Goal: Find specific page/section: Find specific page/section

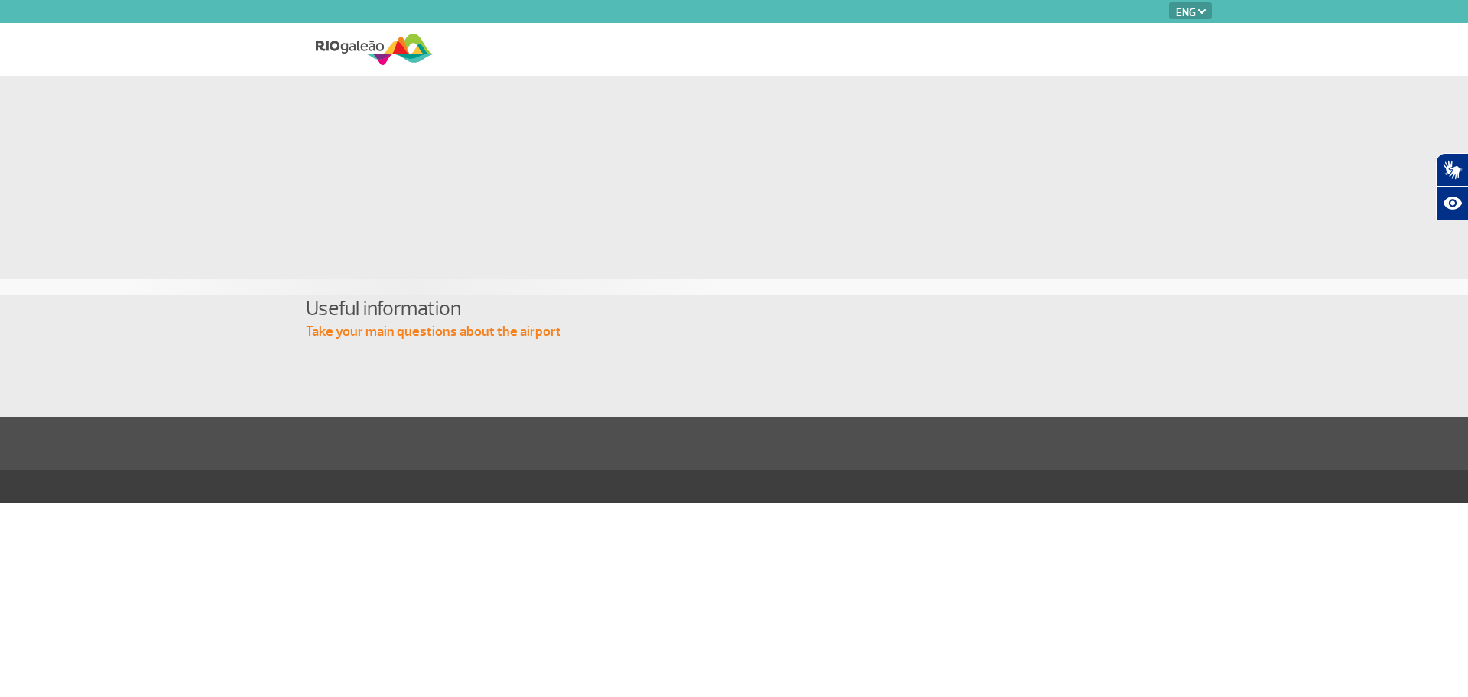
select select "en"
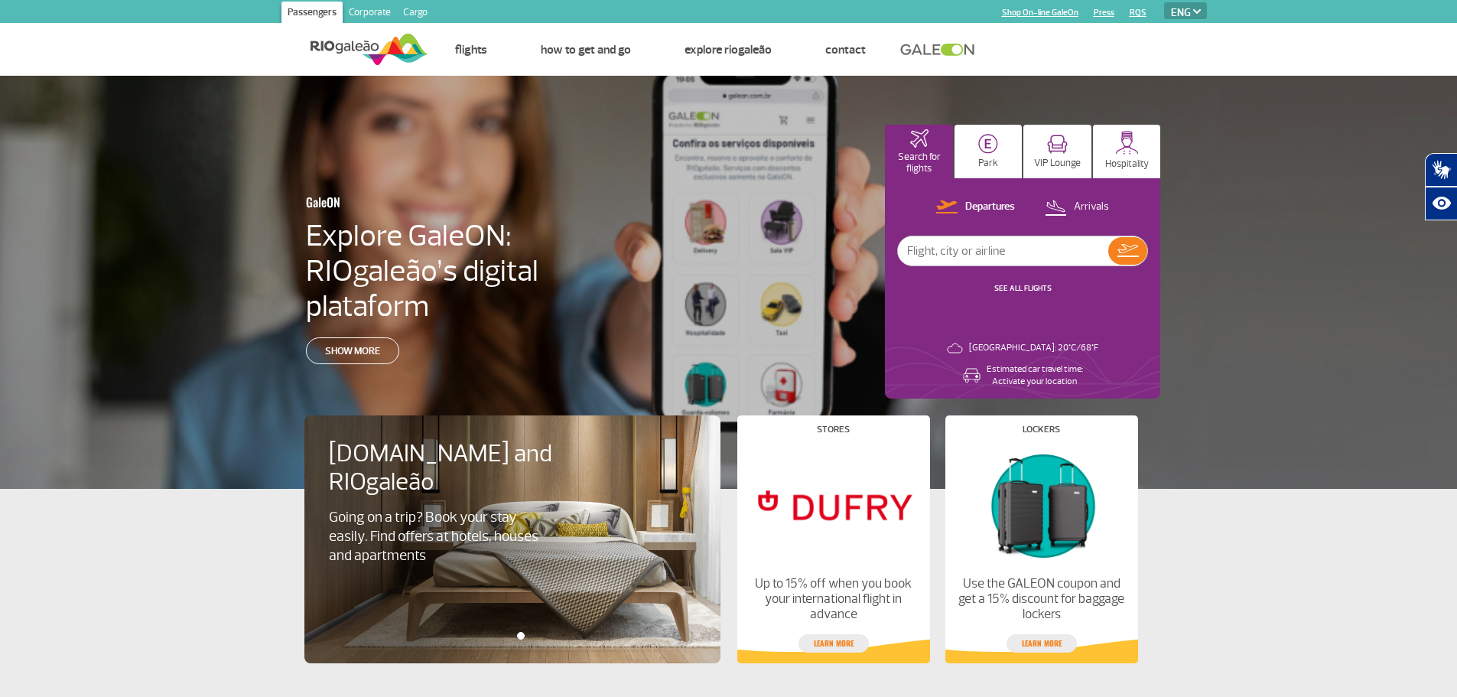
click at [1255, 158] on div "GaleON Explore GaleON: RIOgaleão’s digital plataform Show more Search for fligh…" at bounding box center [728, 282] width 1457 height 413
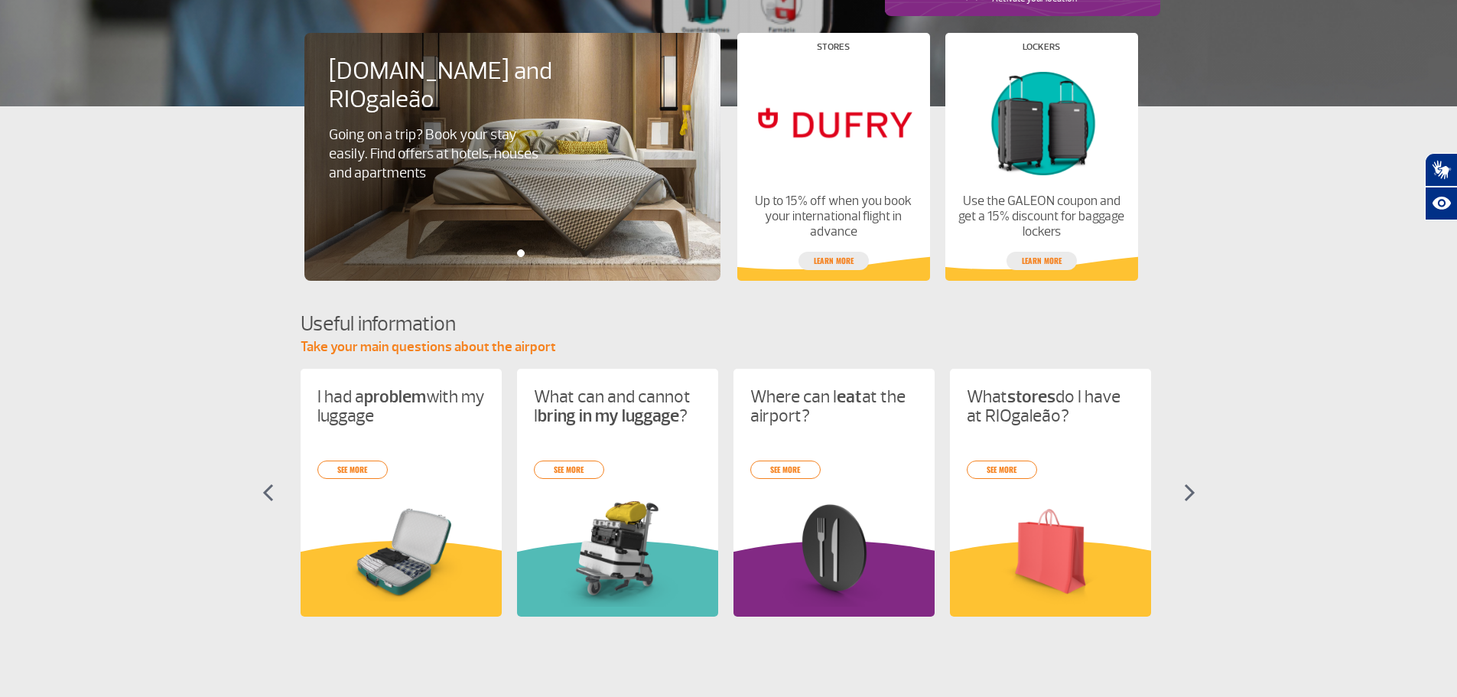
scroll to position [535, 0]
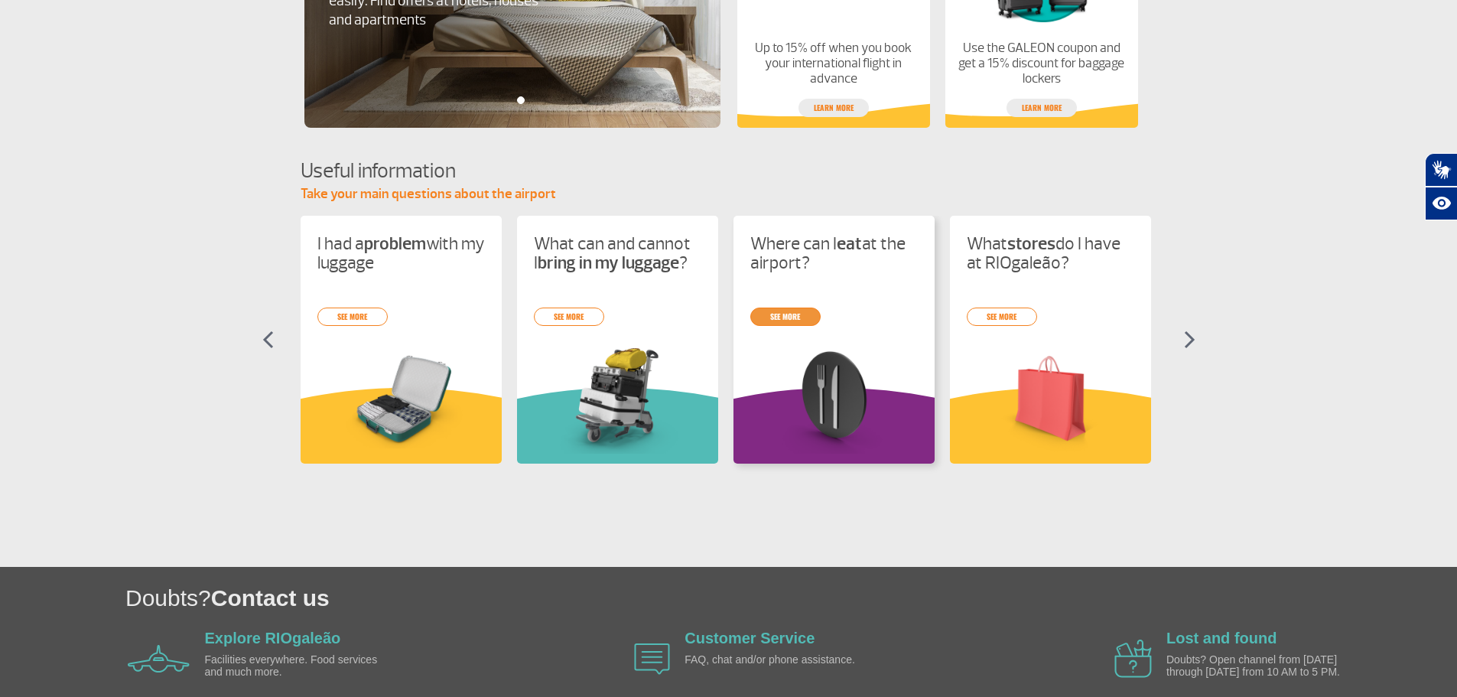
click at [795, 323] on link "see more" at bounding box center [785, 316] width 70 height 18
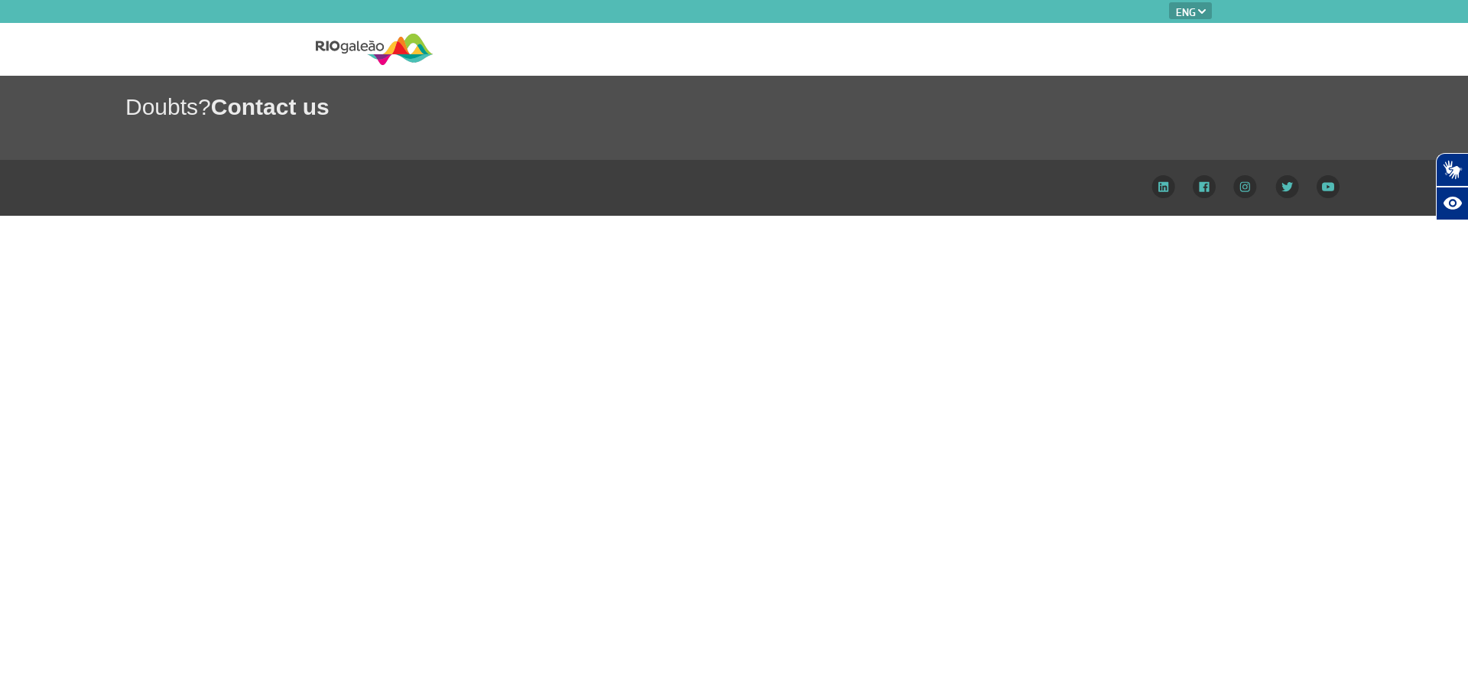
select select "en"
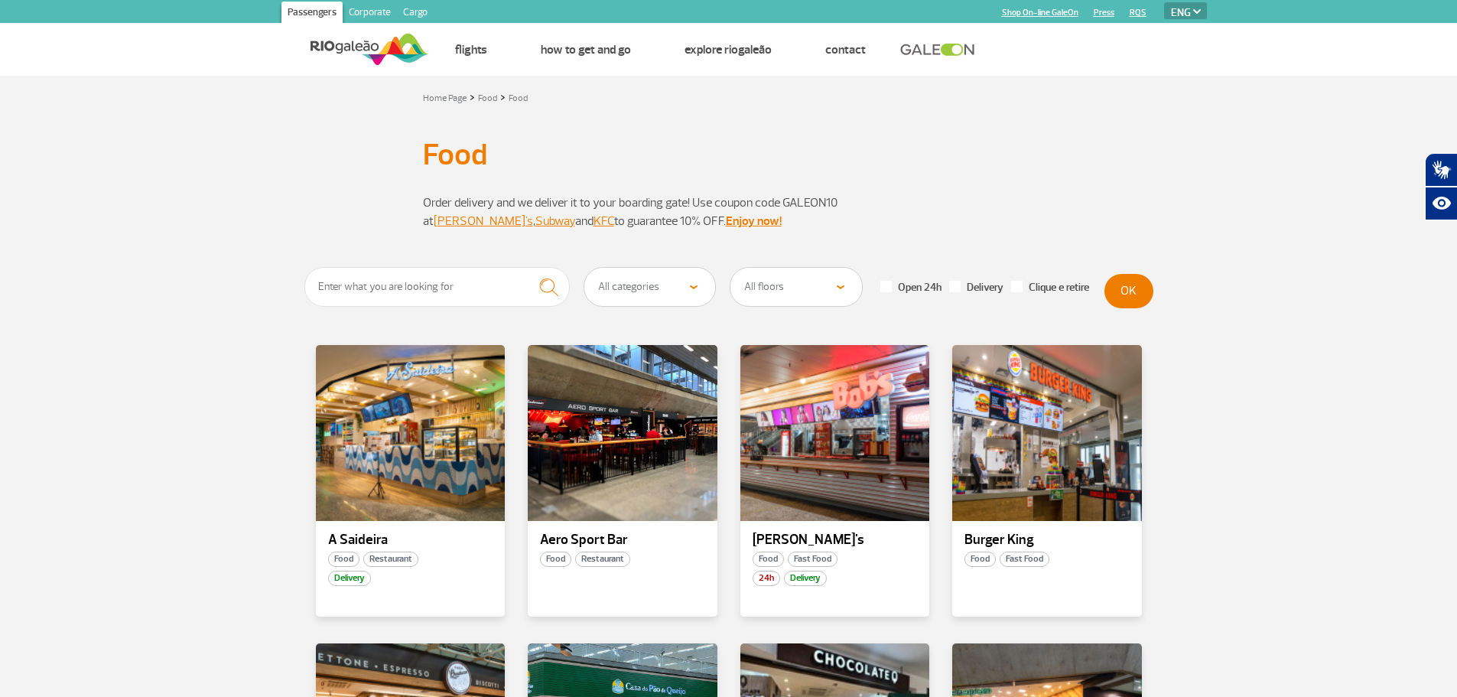
click at [1204, 11] on select "PT ENG ESP" at bounding box center [1185, 10] width 43 height 17
click at [695, 287] on select "All categories Coffee shop Fast Food Restaurant Souvenir Convenience shop" at bounding box center [650, 287] width 132 height 38
select select "343"
click at [584, 268] on select "All categories Coffee shop Fast Food Restaurant Souvenir Convenience shop" at bounding box center [650, 287] width 132 height 38
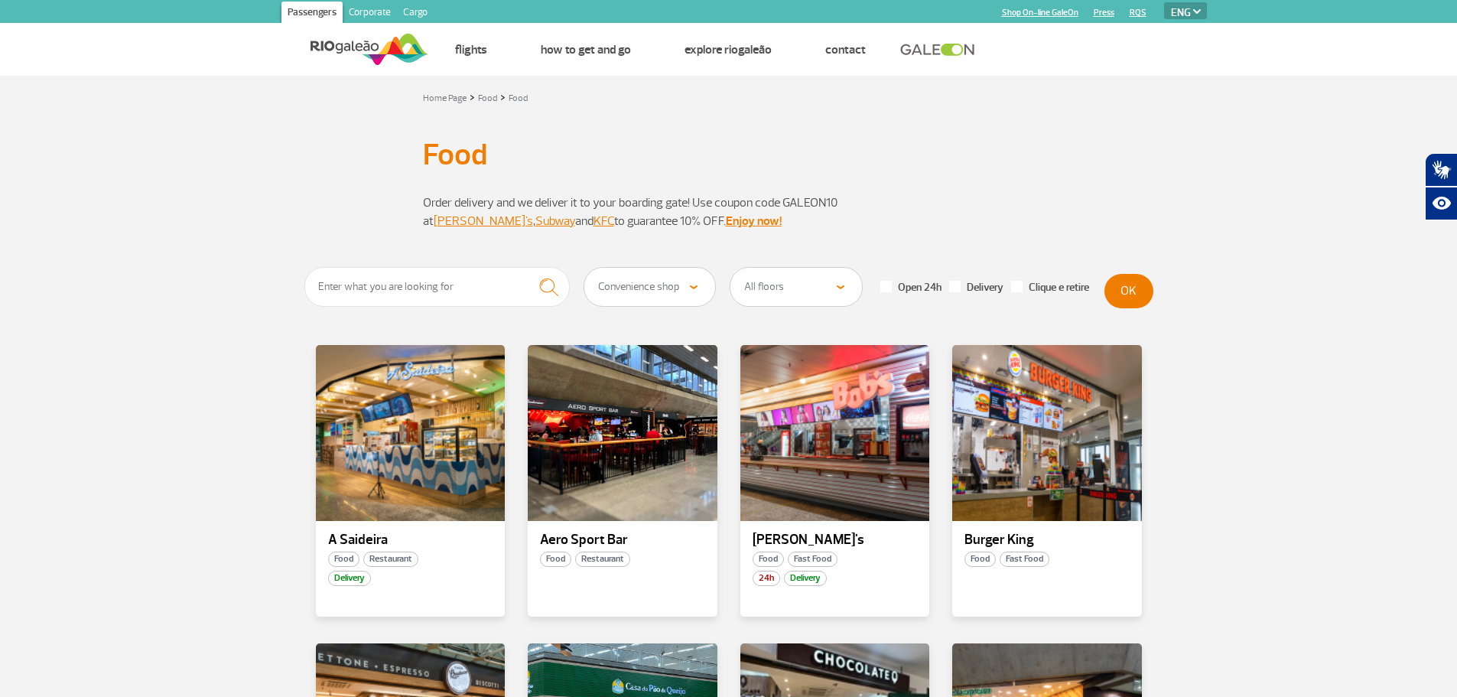
click at [1129, 284] on button "OK" at bounding box center [1128, 291] width 49 height 34
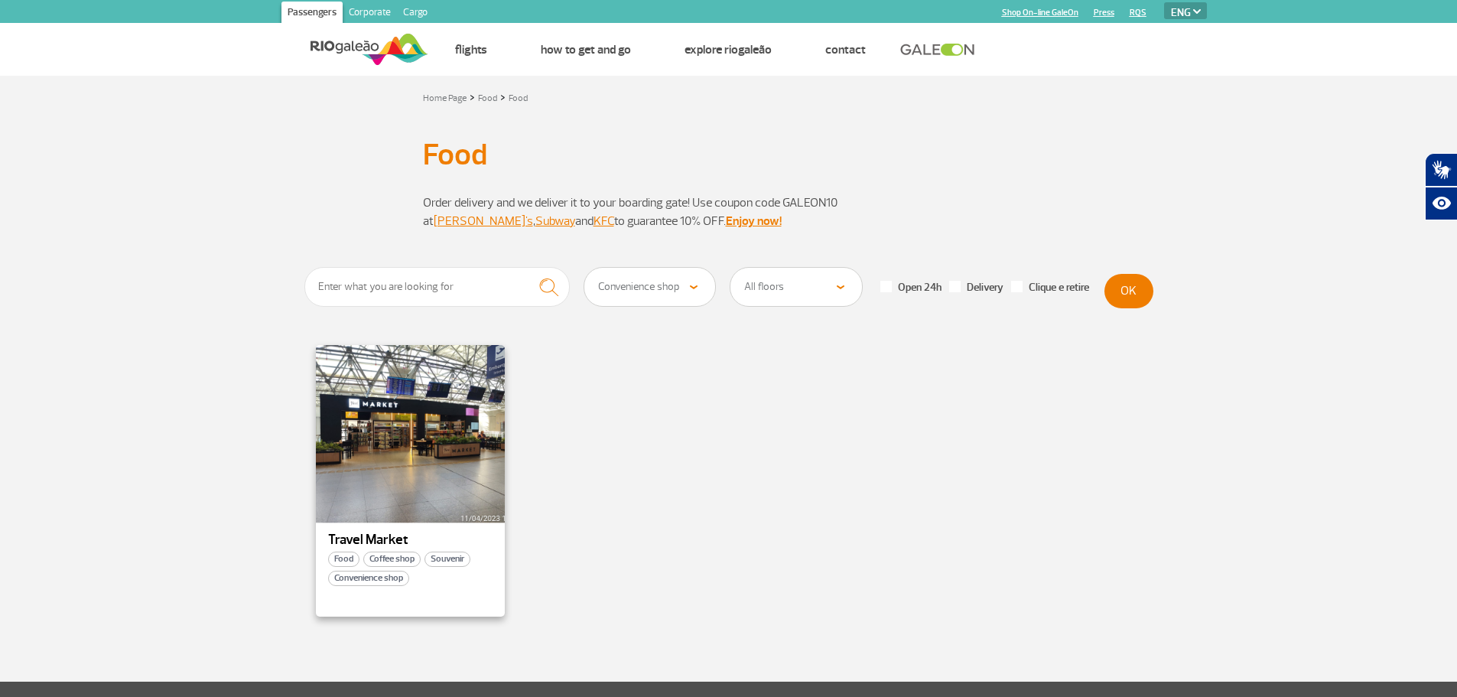
click at [469, 456] on div at bounding box center [409, 433] width 193 height 180
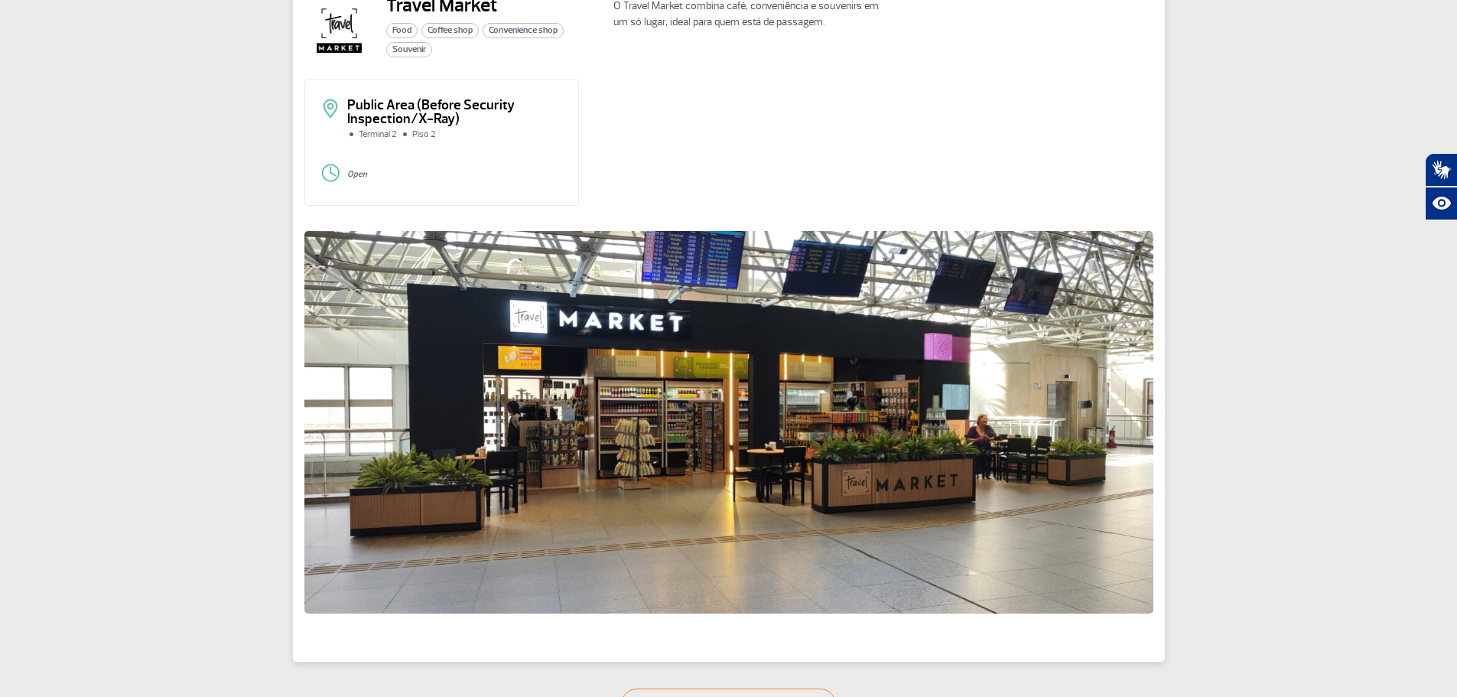
scroll to position [47, 0]
